Goal: Find contact information: Find contact information

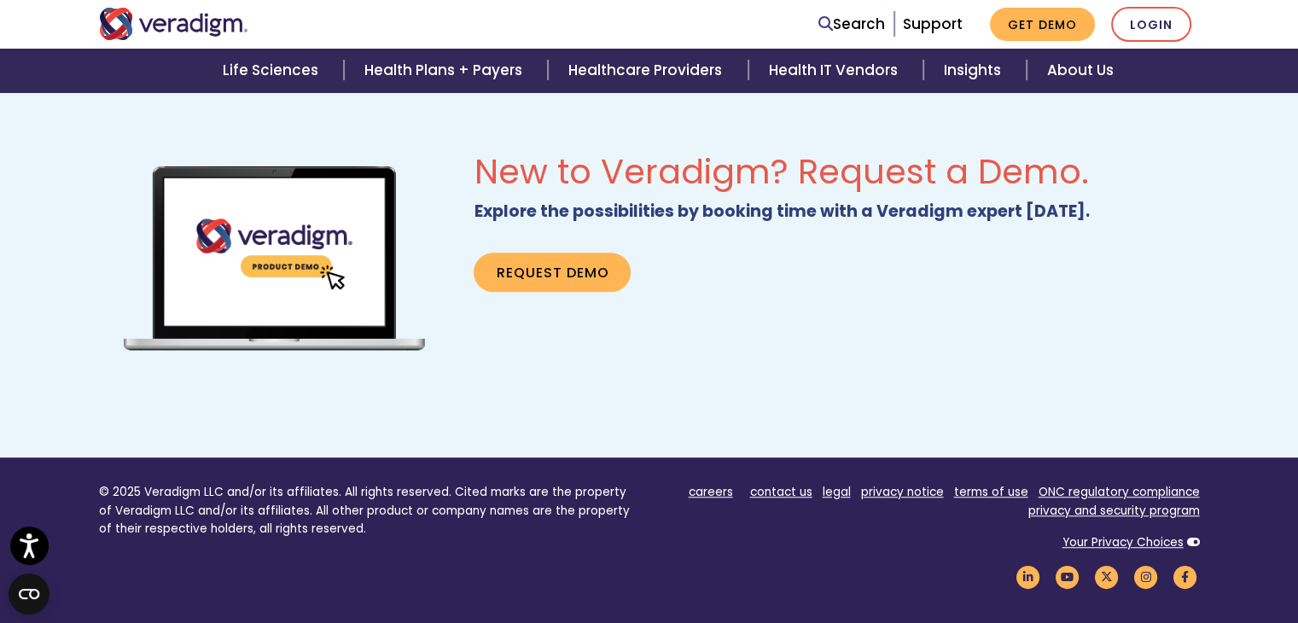
scroll to position [1068, 0]
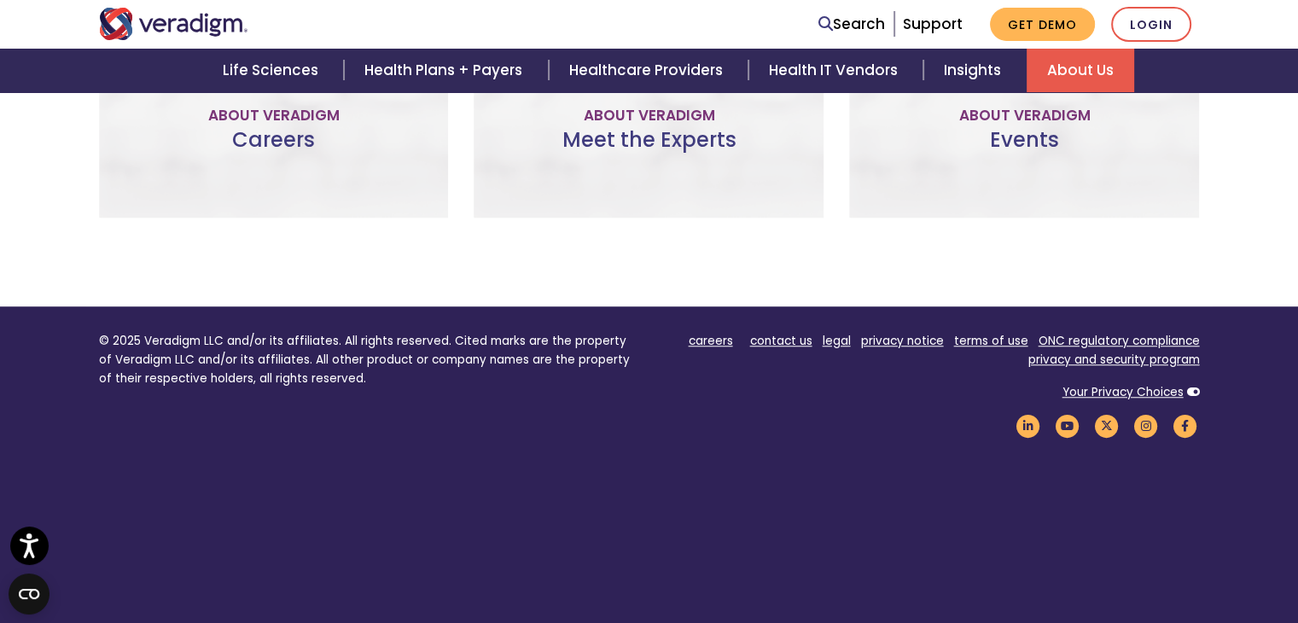
scroll to position [1454, 0]
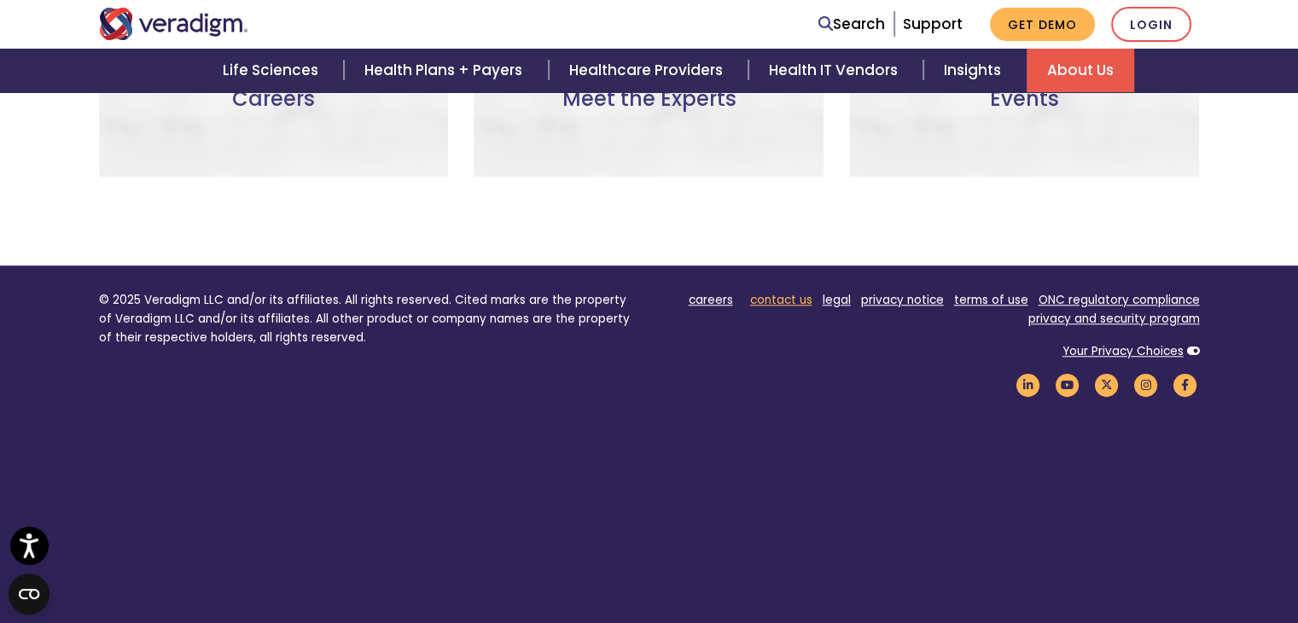
click at [789, 300] on link "contact us" at bounding box center [781, 300] width 62 height 16
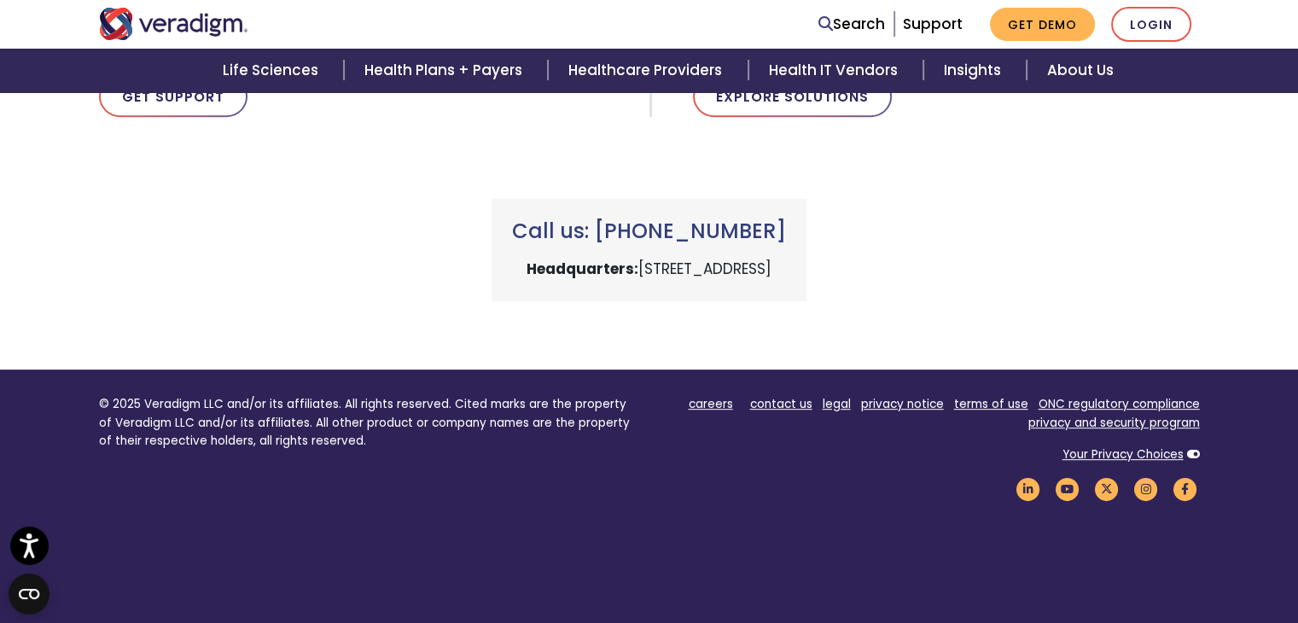
scroll to position [796, 0]
